Goal: Check status: Check status

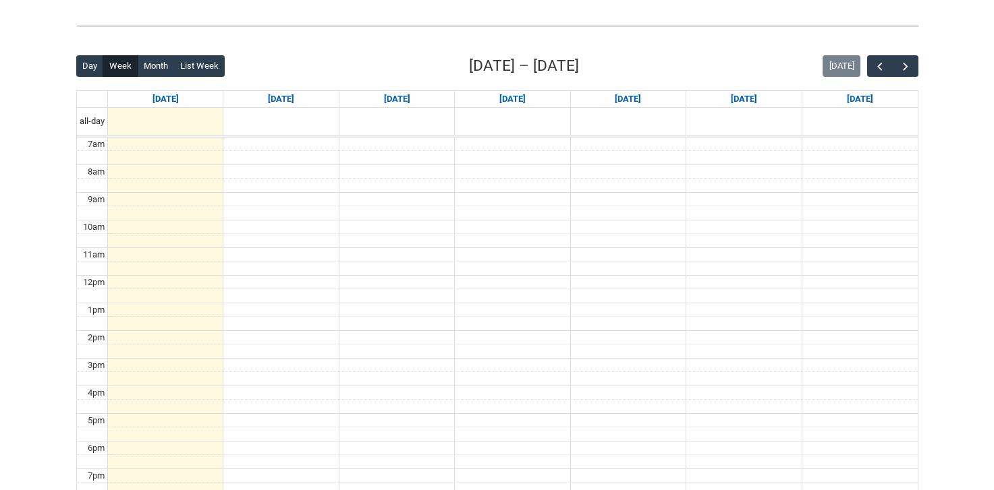
scroll to position [327, 0]
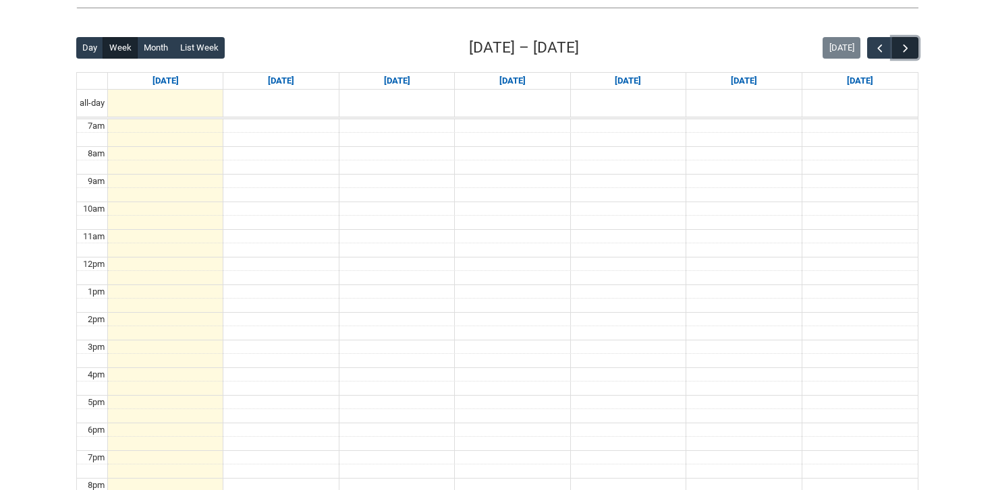
click at [903, 49] on span "button" at bounding box center [905, 48] width 13 height 13
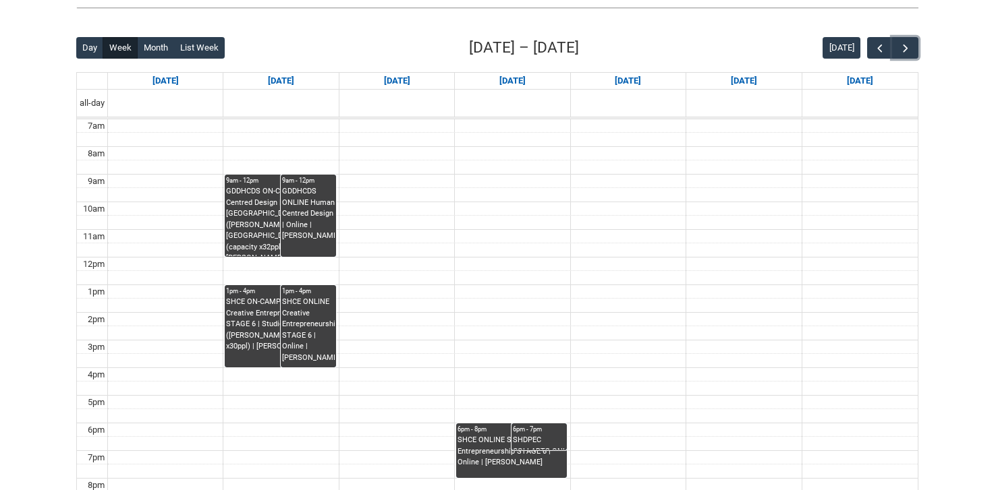
click at [254, 316] on div "SHCE ON-CAMPUS SHCE Creative Entrepreneurship STAGE 6 | Studio 2 ([PERSON_NAME]…" at bounding box center [280, 325] width 108 height 56
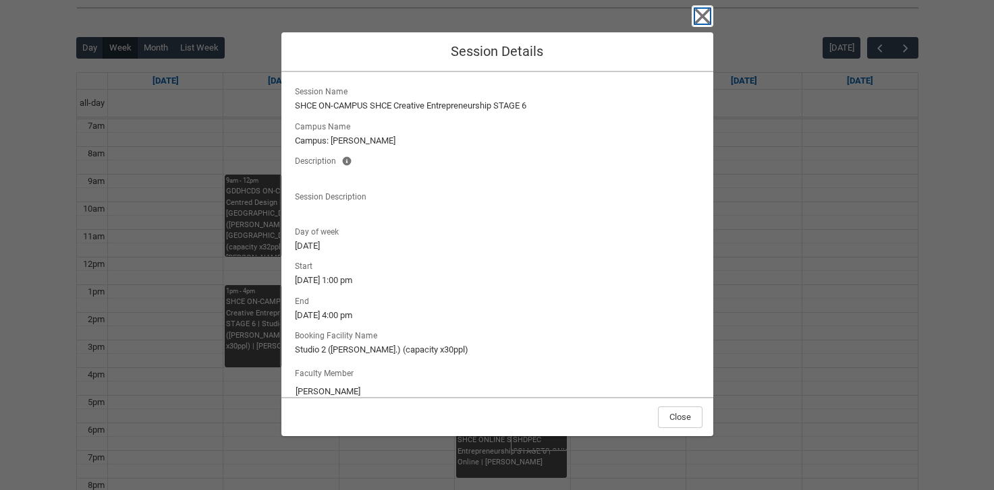
click at [702, 19] on icon "button" at bounding box center [702, 16] width 22 height 22
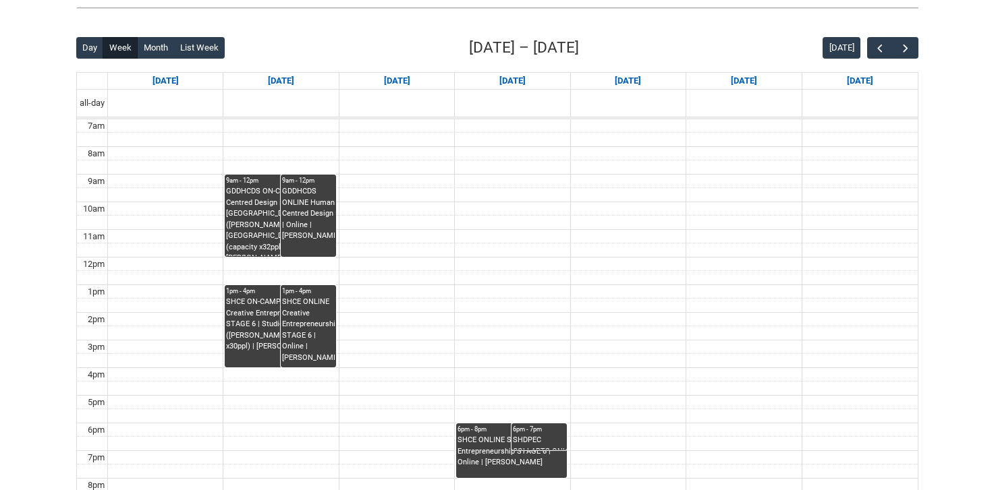
click at [256, 210] on div "GDDHCDS ON-CAMPUS Human Centred Design | [GEOGRAPHIC_DATA] ([PERSON_NAME][GEOGR…" at bounding box center [280, 221] width 108 height 70
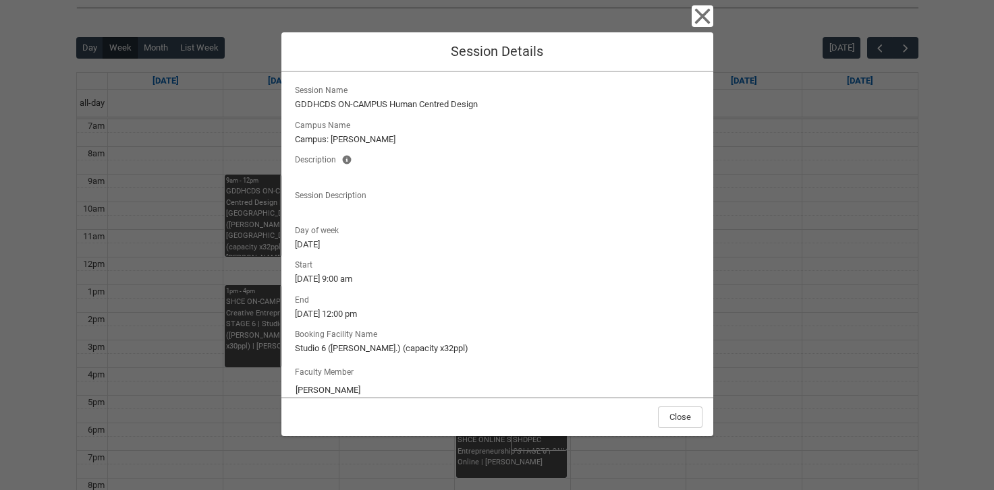
scroll to position [0, 0]
click at [703, 13] on icon "button" at bounding box center [702, 17] width 16 height 16
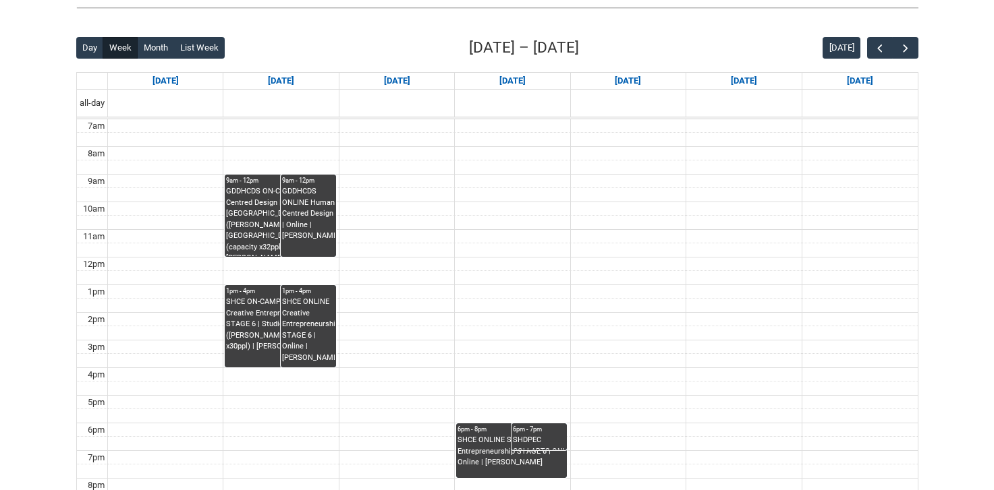
click at [237, 229] on div "GDDHCDS ON-CAMPUS Human Centred Design | [GEOGRAPHIC_DATA] ([PERSON_NAME][GEOGR…" at bounding box center [280, 221] width 108 height 70
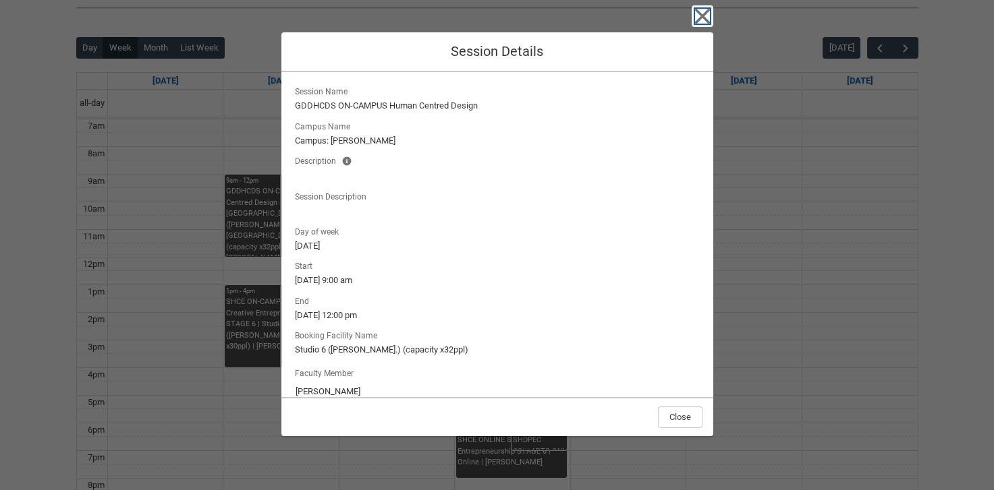
click at [695, 11] on icon "button" at bounding box center [702, 16] width 22 height 22
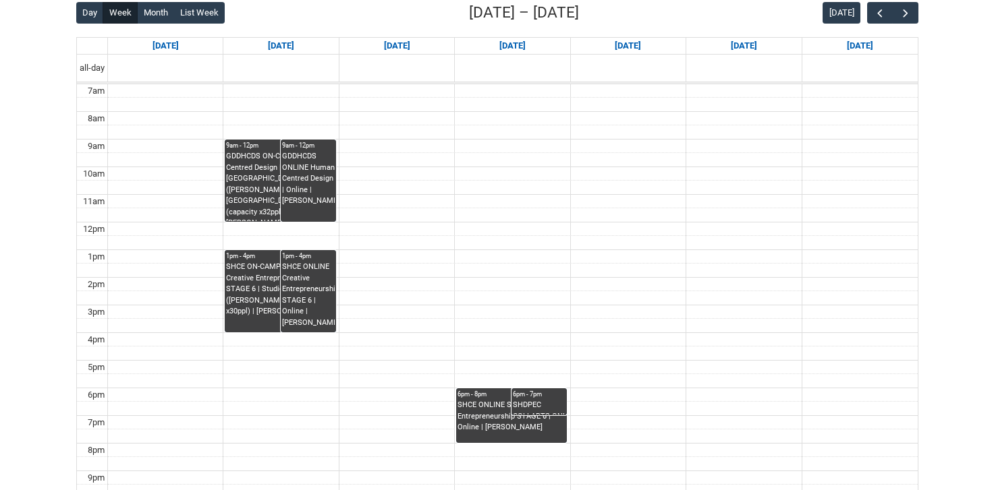
scroll to position [367, 0]
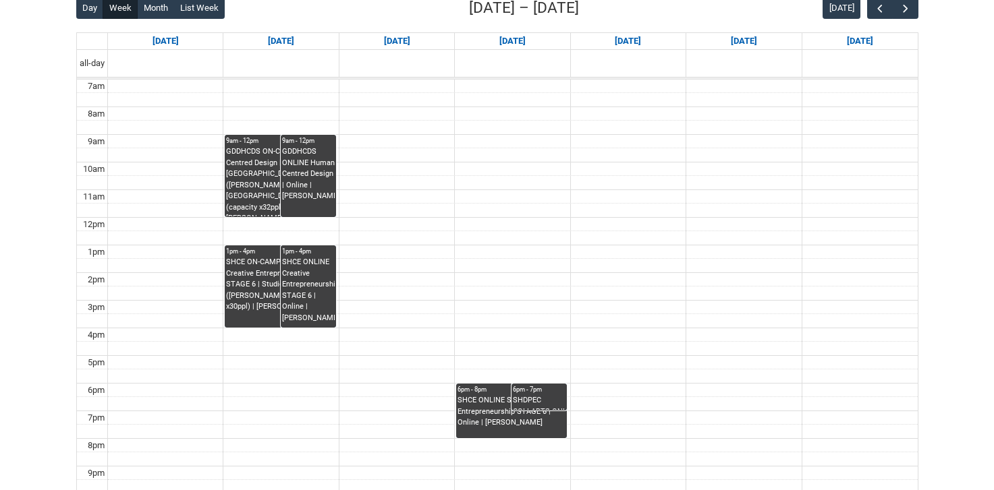
click at [255, 291] on div "SHCE ON-CAMPUS SHCE Creative Entrepreneurship STAGE 6 | Studio 2 ([PERSON_NAME]…" at bounding box center [280, 285] width 108 height 56
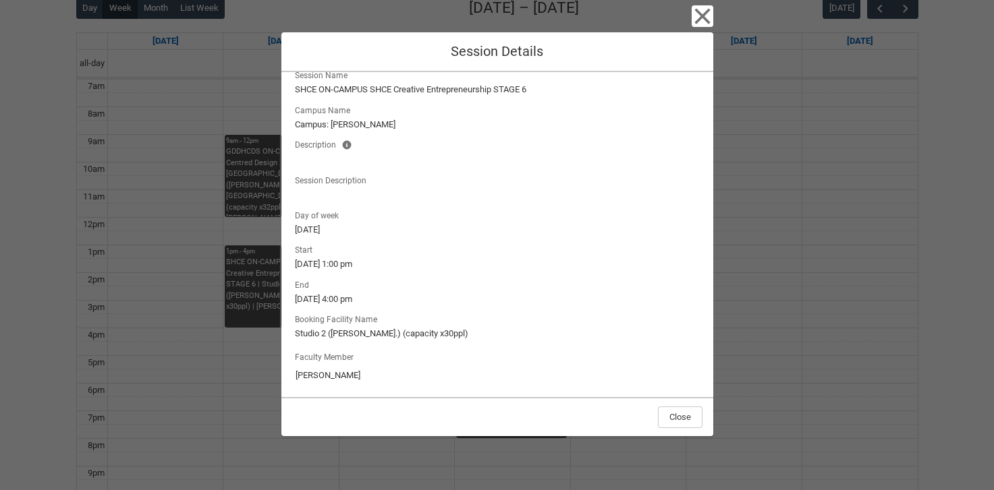
scroll to position [20, 0]
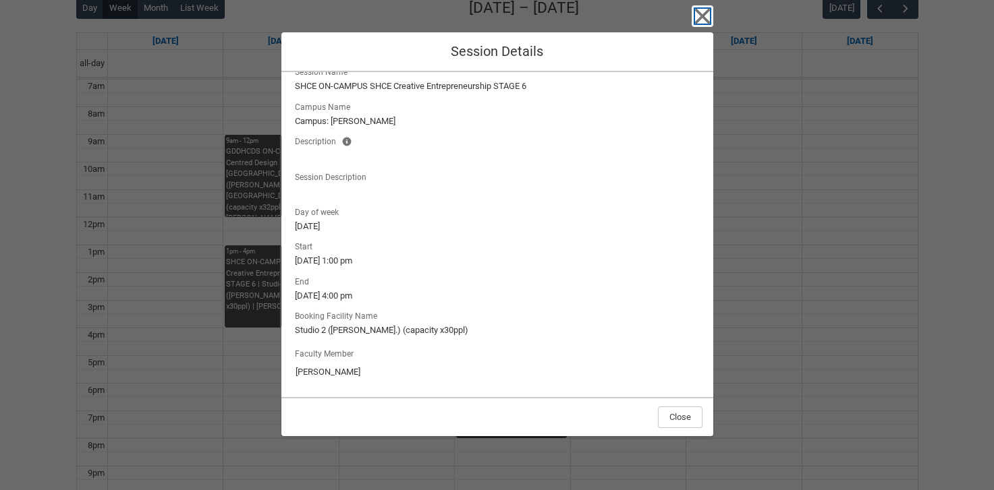
click at [698, 9] on icon "button" at bounding box center [702, 16] width 22 height 22
